Goal: Information Seeking & Learning: Learn about a topic

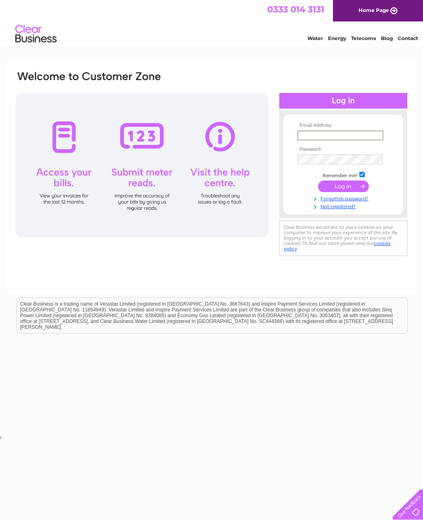
type input "Kasanhairandbeauty@hotmail.com"
click at [343, 187] on input "submit" at bounding box center [343, 187] width 51 height 12
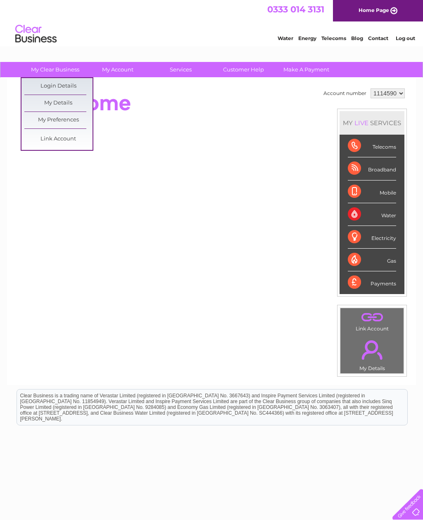
click at [74, 100] on link "My Details" at bounding box center [58, 103] width 68 height 17
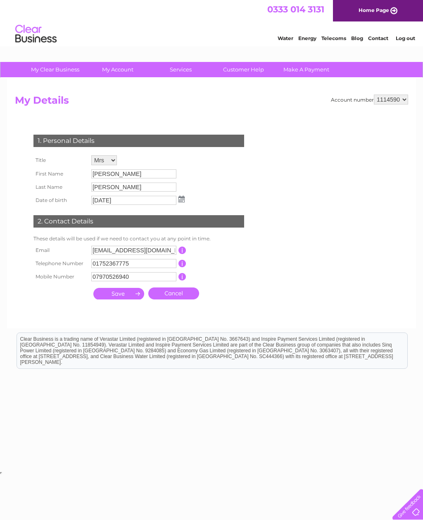
click at [389, 10] on link "Home Page" at bounding box center [378, 10] width 90 height 21
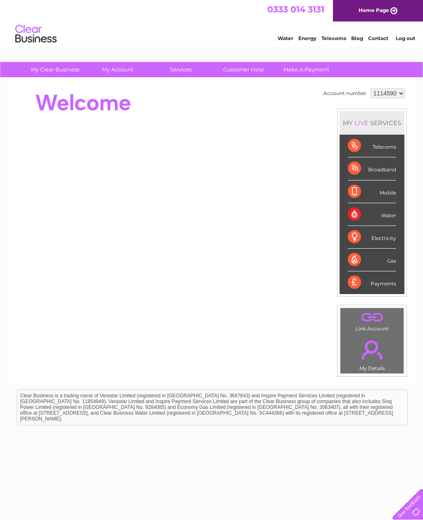
click at [254, 68] on link "Customer Help" at bounding box center [243, 69] width 68 height 15
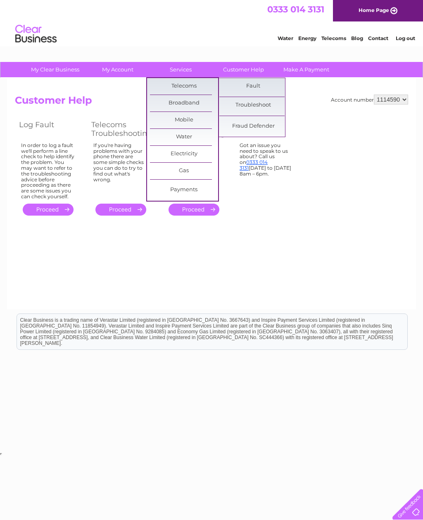
click at [266, 87] on link "Fault" at bounding box center [253, 86] width 68 height 17
click at [261, 109] on link "Troubleshoot" at bounding box center [253, 105] width 68 height 17
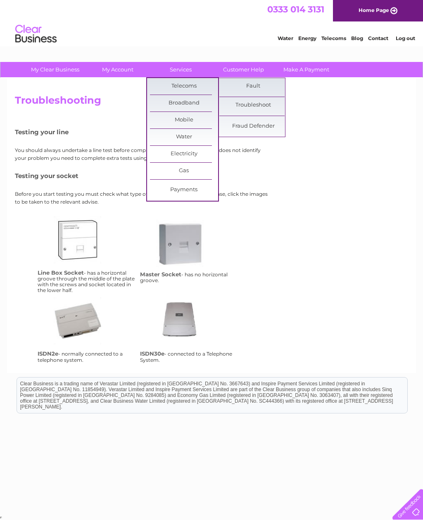
click at [268, 81] on link "Fault" at bounding box center [253, 86] width 68 height 17
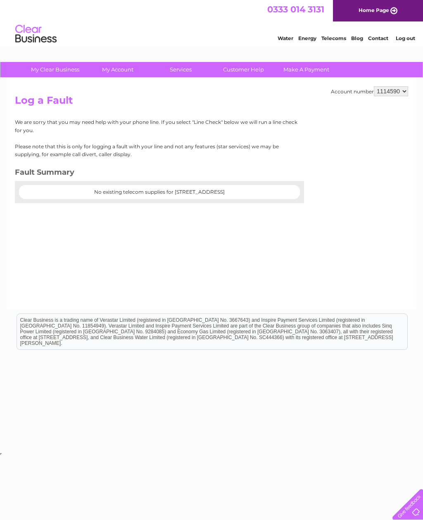
click at [251, 71] on link "Customer Help" at bounding box center [243, 69] width 68 height 15
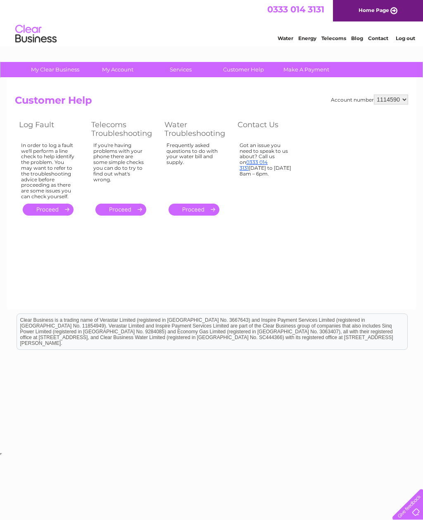
click at [130, 204] on link "." at bounding box center [120, 210] width 51 height 12
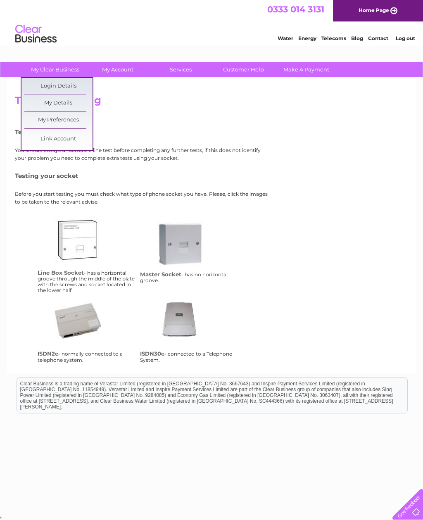
click at [67, 102] on link "My Details" at bounding box center [58, 103] width 68 height 17
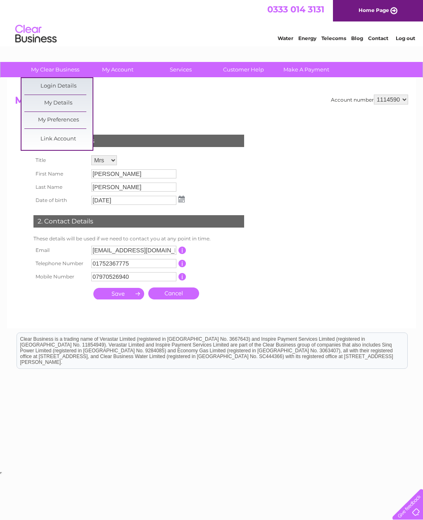
click at [74, 119] on link "My Preferences" at bounding box center [58, 120] width 68 height 17
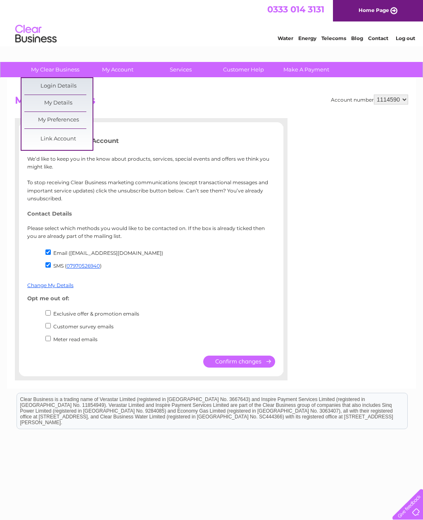
click at [74, 118] on link "My Preferences" at bounding box center [58, 120] width 68 height 17
click at [70, 140] on link "Link Account" at bounding box center [58, 139] width 68 height 17
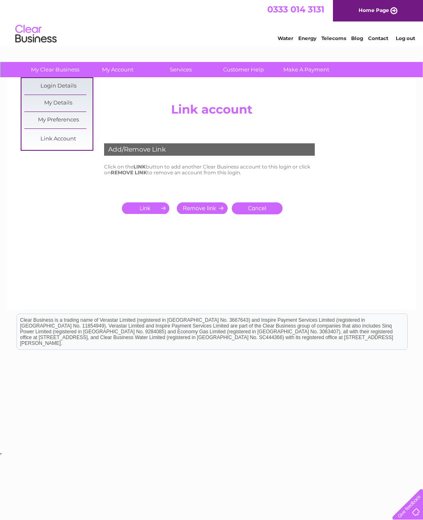
click at [75, 82] on link "Login Details" at bounding box center [58, 86] width 68 height 17
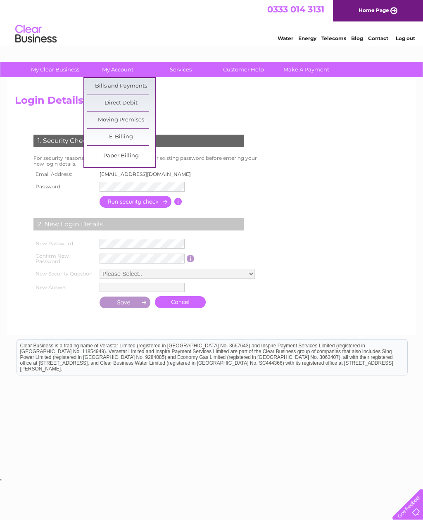
click at [144, 86] on link "Bills and Payments" at bounding box center [121, 86] width 68 height 17
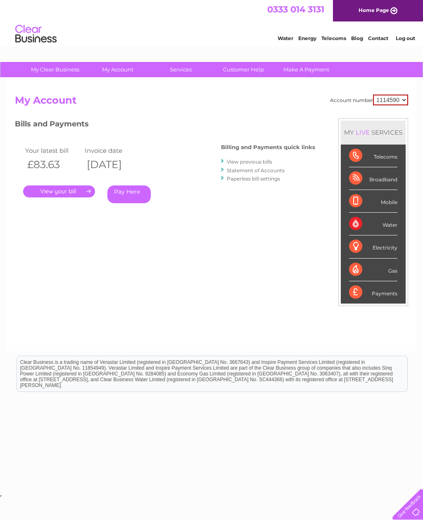
click at [382, 153] on div "Telecoms" at bounding box center [373, 156] width 48 height 23
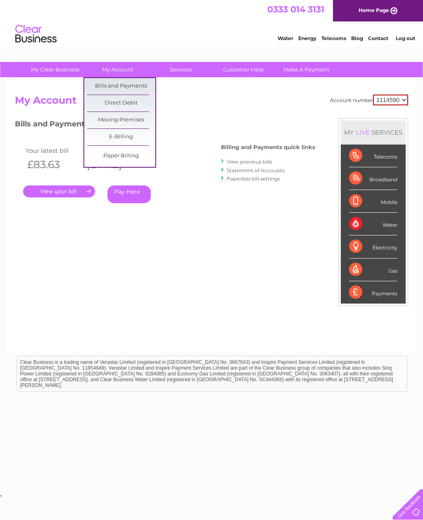
click at [145, 119] on link "Moving Premises" at bounding box center [121, 120] width 68 height 17
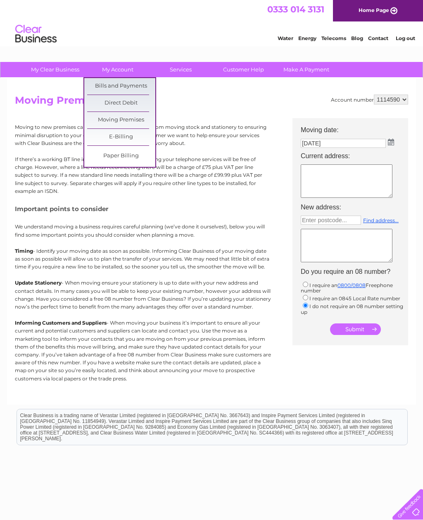
click at [137, 135] on link "E-Billing" at bounding box center [121, 137] width 68 height 17
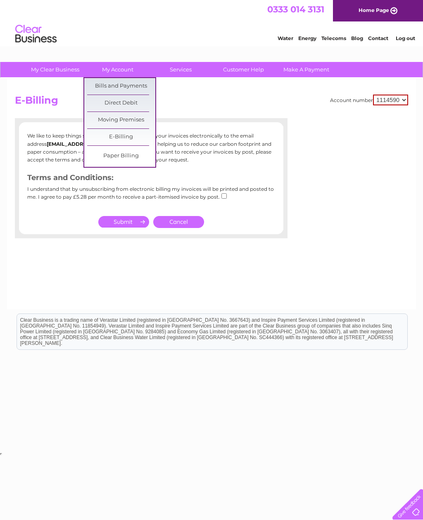
click at [135, 155] on link "Paper Billing" at bounding box center [121, 156] width 68 height 17
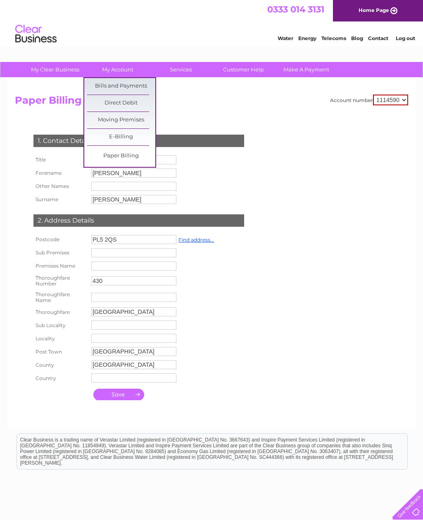
click at [139, 84] on link "Bills and Payments" at bounding box center [121, 86] width 68 height 17
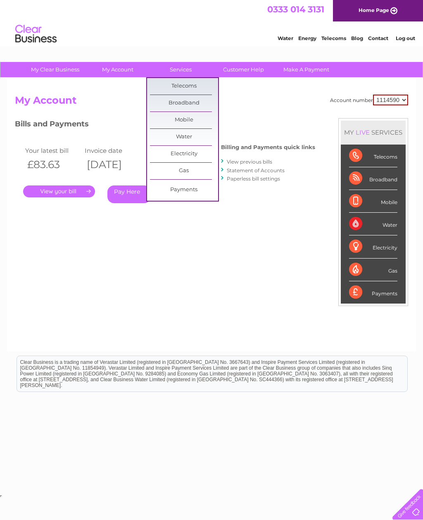
click at [195, 100] on link "Broadband" at bounding box center [184, 103] width 68 height 17
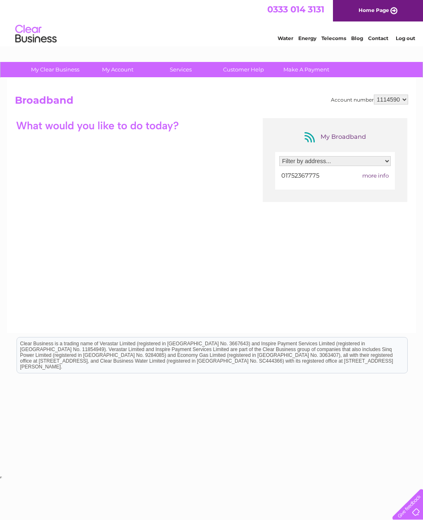
click at [387, 158] on select "Filter by address... [STREET_ADDRESS]" at bounding box center [335, 161] width 112 height 10
select select "2261662"
click at [383, 173] on span "more info" at bounding box center [375, 175] width 26 height 7
click at [373, 175] on span "more info" at bounding box center [375, 175] width 26 height 7
click at [322, 176] on td "01752367775" at bounding box center [311, 175] width 64 height 11
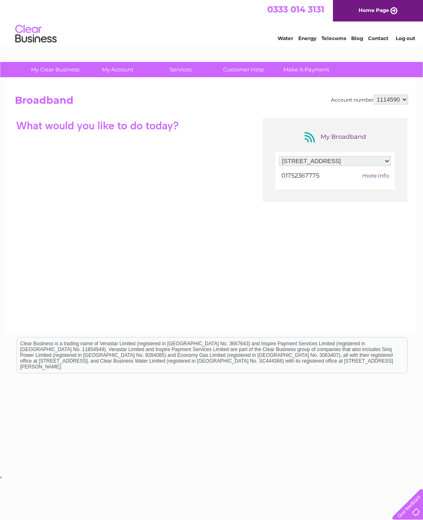
click at [377, 178] on span "more info" at bounding box center [375, 175] width 26 height 7
click at [381, 180] on td "more info" at bounding box center [367, 175] width 47 height 11
click at [381, 179] on span "more info" at bounding box center [375, 175] width 26 height 7
click at [377, 177] on span "more info" at bounding box center [375, 175] width 26 height 7
click at [385, 174] on span "more info" at bounding box center [375, 175] width 26 height 7
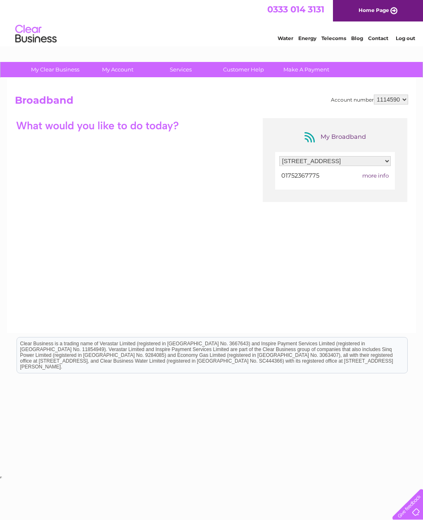
click at [378, 180] on td "more info" at bounding box center [367, 175] width 47 height 11
click at [383, 181] on td "more info" at bounding box center [367, 175] width 47 height 11
click at [378, 185] on div "Filter by address... 430 Crownhill Road, Plymouth, Devon, PL5 2QS 01752367775 m…" at bounding box center [335, 171] width 120 height 38
click at [251, 73] on link "Customer Help" at bounding box center [243, 69] width 68 height 15
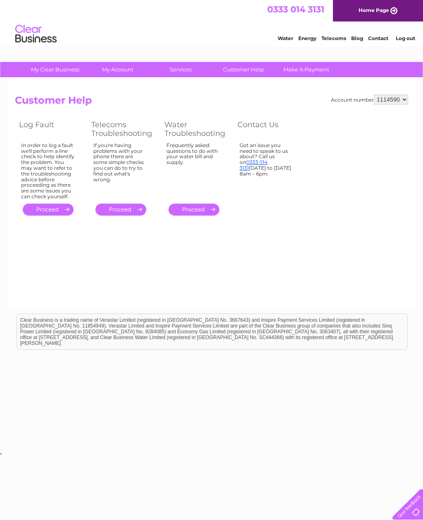
click at [128, 206] on link "." at bounding box center [120, 210] width 51 height 12
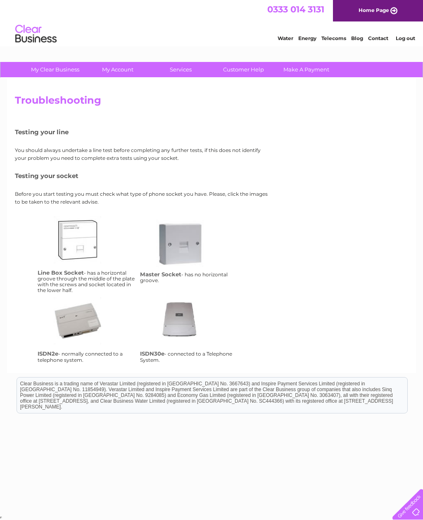
click at [380, 40] on link "Contact" at bounding box center [378, 38] width 20 height 6
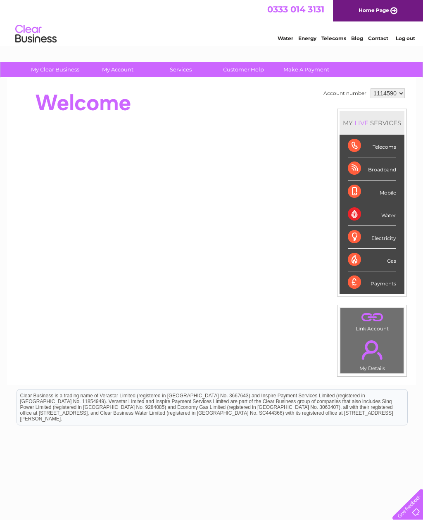
click at [250, 66] on link "Customer Help" at bounding box center [243, 69] width 68 height 15
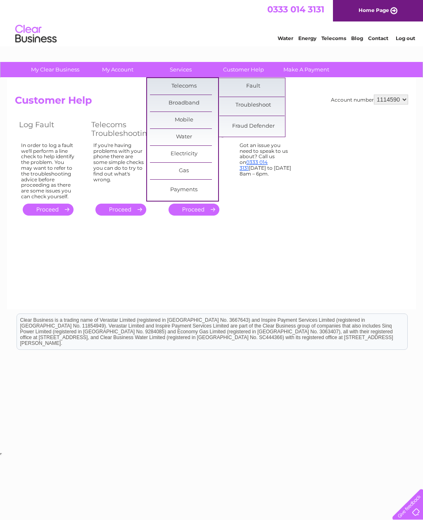
click at [251, 85] on link "Fault" at bounding box center [253, 86] width 68 height 17
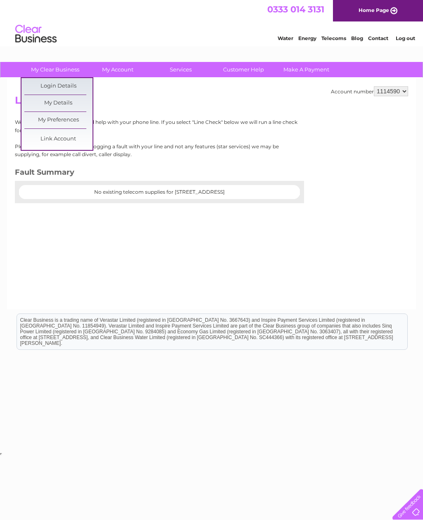
click at [62, 99] on link "My Details" at bounding box center [58, 103] width 68 height 17
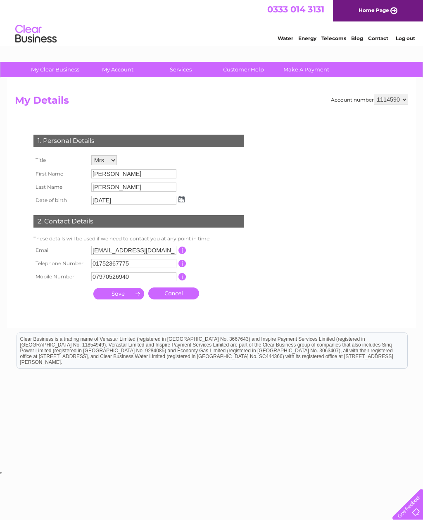
click at [180, 280] on input "button" at bounding box center [182, 276] width 8 height 7
click at [262, 187] on div "1. Personal Details Title Mr Mrs Ms Miss Dr Rev Prof Other First Name [PERSON_N…" at bounding box center [140, 214] width 251 height 177
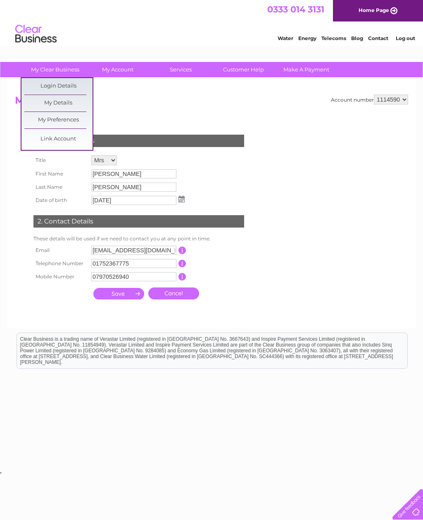
click at [63, 118] on link "My Preferences" at bounding box center [58, 120] width 68 height 17
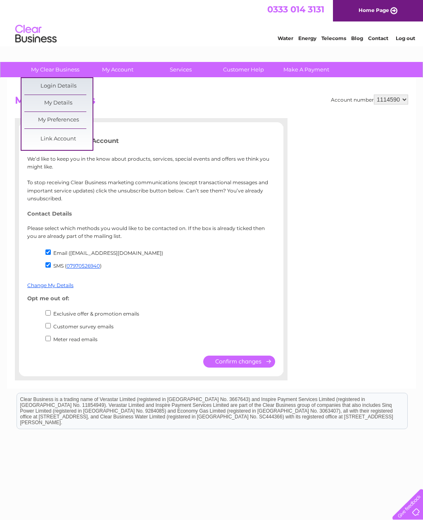
click at [61, 142] on link "Link Account" at bounding box center [58, 139] width 68 height 17
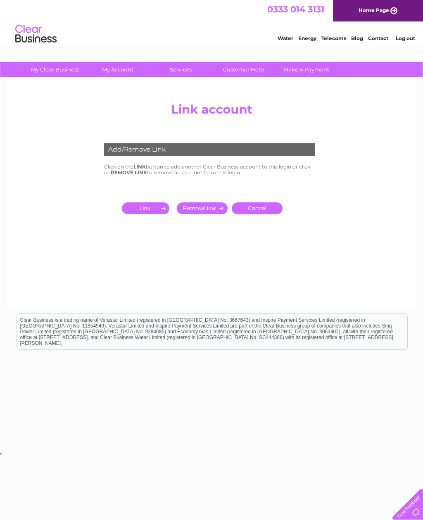
click at [261, 206] on link "Cancel" at bounding box center [257, 208] width 51 height 12
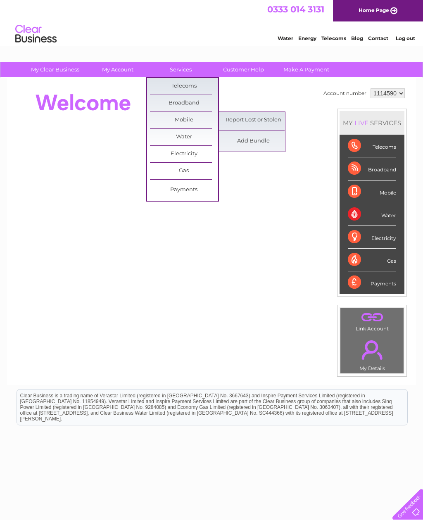
click at [247, 118] on link "Report Lost or Stolen" at bounding box center [253, 120] width 68 height 17
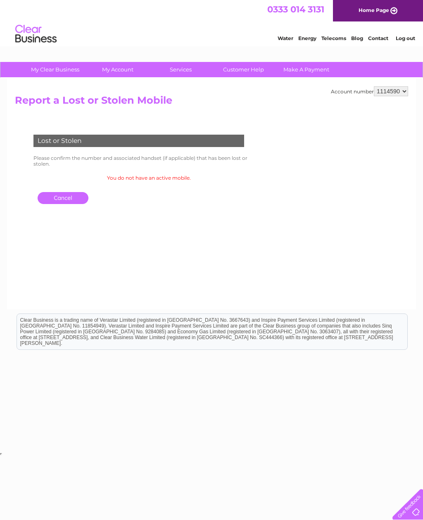
click at [57, 192] on link "Cancel" at bounding box center [63, 198] width 51 height 12
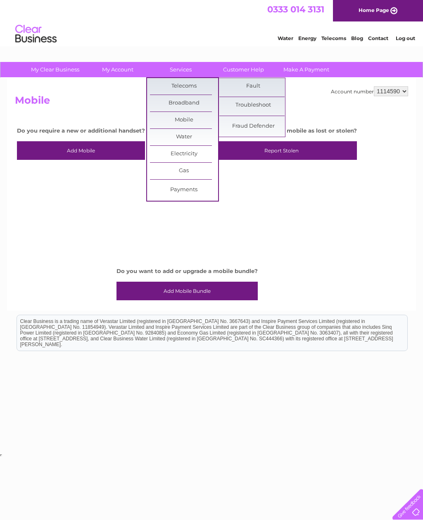
click at [258, 82] on link "Fault" at bounding box center [253, 86] width 68 height 17
click at [257, 105] on link "Troubleshoot" at bounding box center [253, 105] width 68 height 17
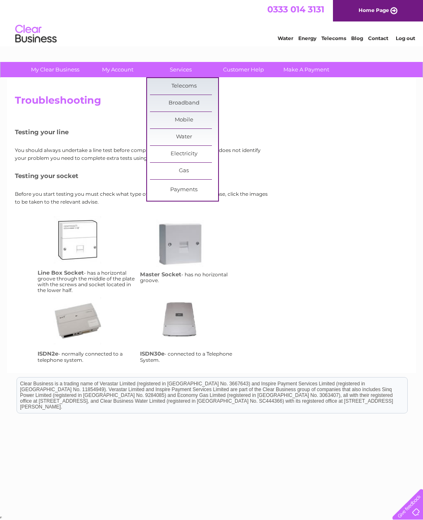
click at [251, 69] on link "Customer Help" at bounding box center [243, 69] width 68 height 15
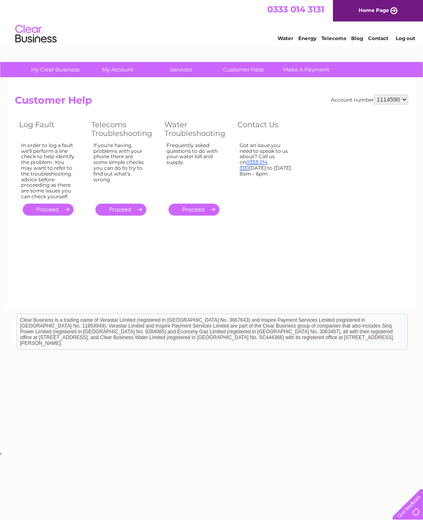
click at [332, 36] on link "Telecoms" at bounding box center [333, 38] width 25 height 6
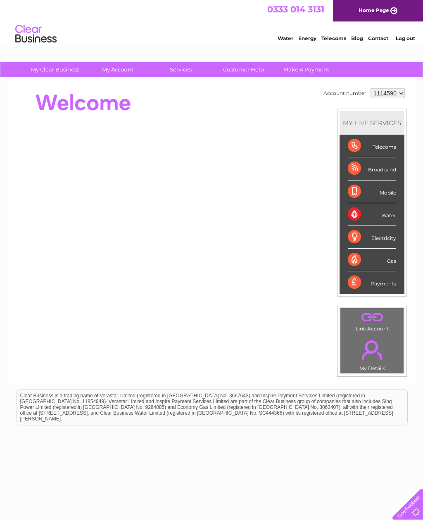
click at [382, 146] on div "Telecoms" at bounding box center [372, 146] width 48 height 23
click at [387, 149] on div "Telecoms" at bounding box center [372, 146] width 48 height 23
click at [380, 146] on div "Telecoms" at bounding box center [372, 146] width 48 height 23
click at [362, 154] on div "Telecoms" at bounding box center [372, 146] width 48 height 23
click at [364, 155] on div "Telecoms" at bounding box center [372, 146] width 48 height 23
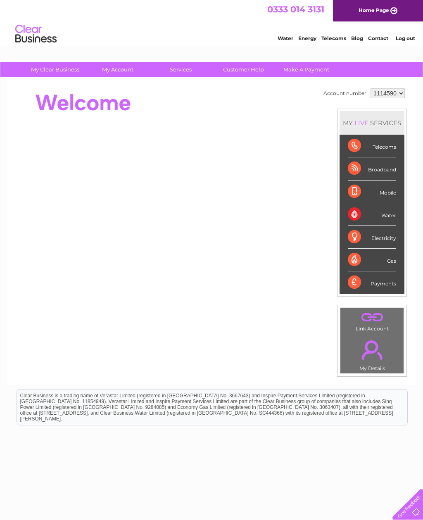
click at [377, 157] on div "Telecoms" at bounding box center [372, 146] width 48 height 23
